Goal: Find contact information: Find contact information

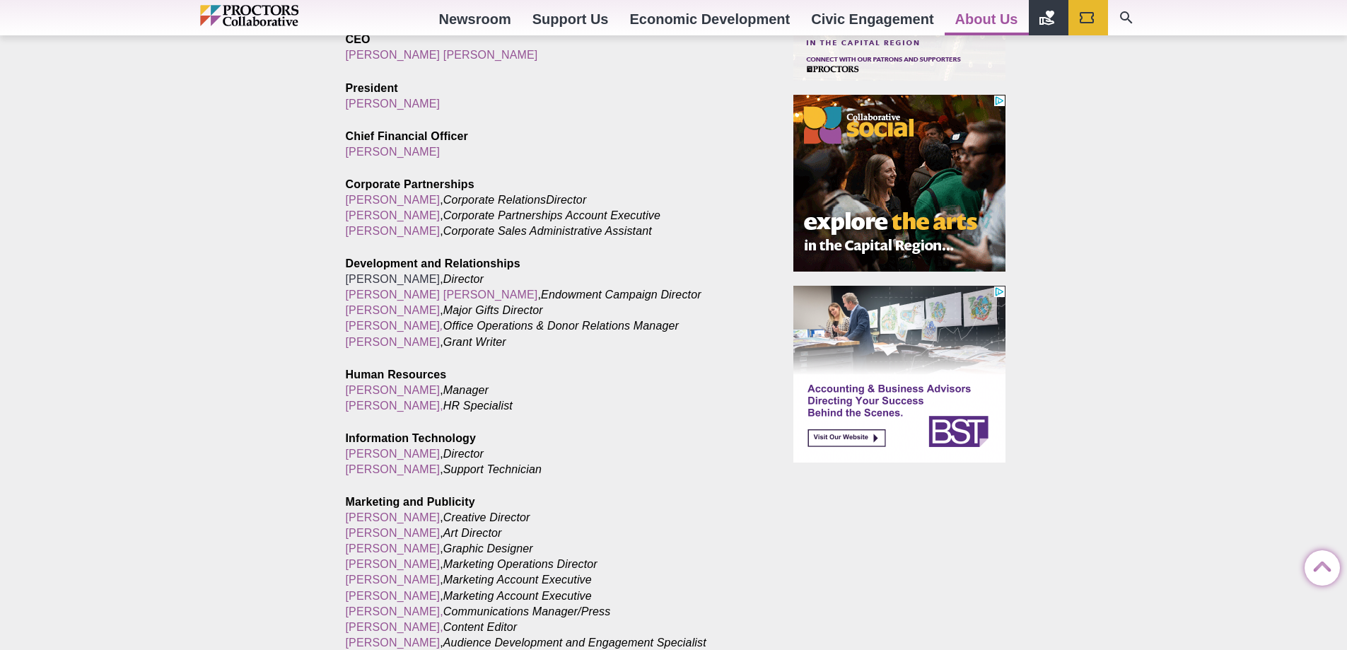
scroll to position [919, 0]
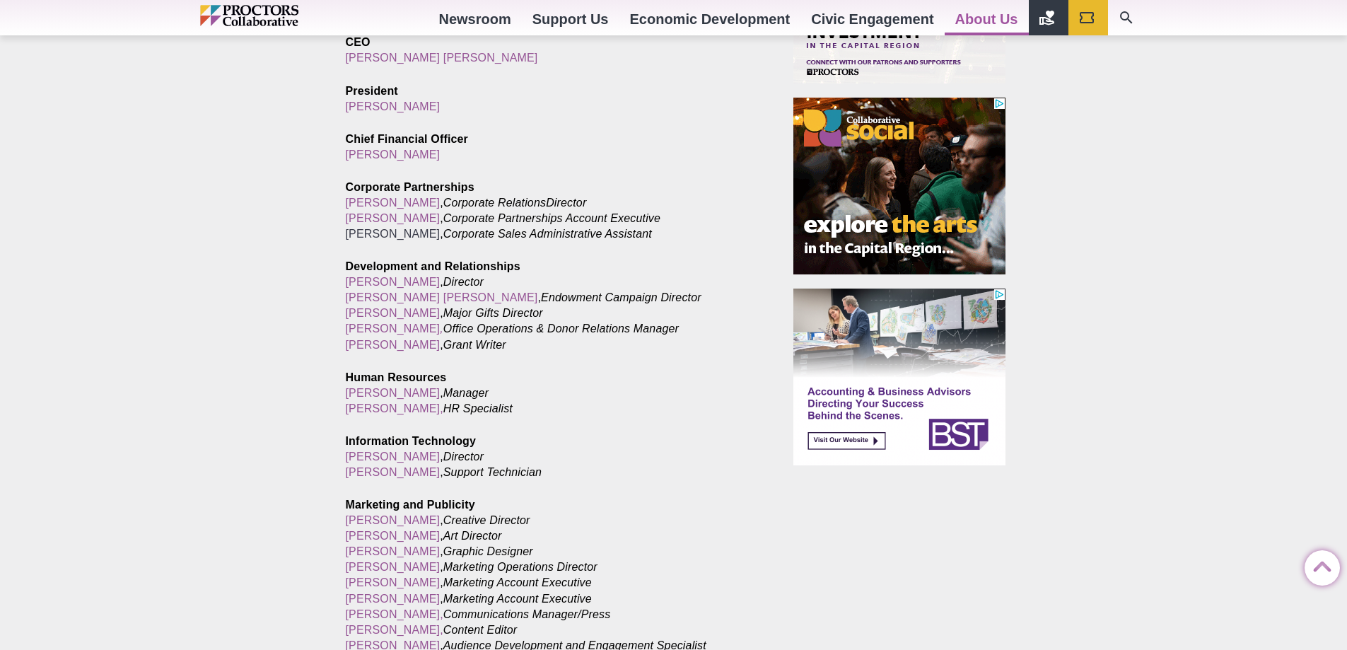
click at [375, 231] on link "[PERSON_NAME]" at bounding box center [393, 234] width 95 height 12
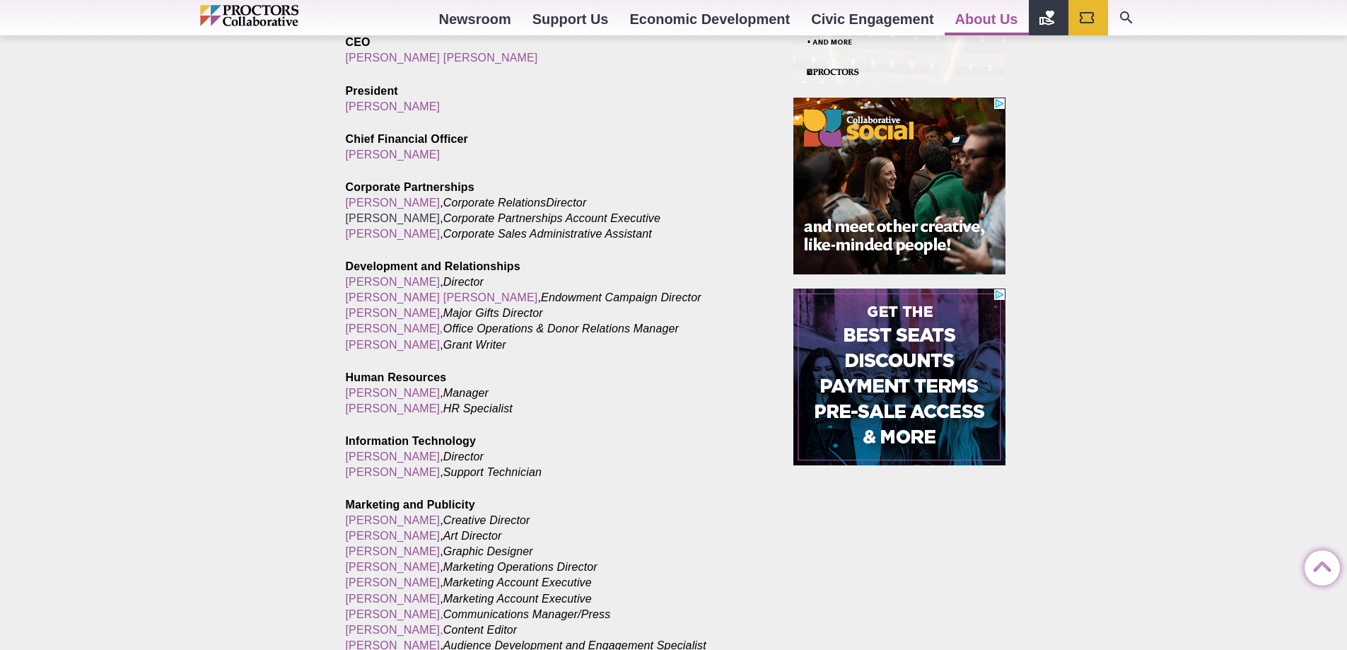
click at [368, 217] on link "[PERSON_NAME]" at bounding box center [393, 218] width 95 height 12
